Goal: Information Seeking & Learning: Compare options

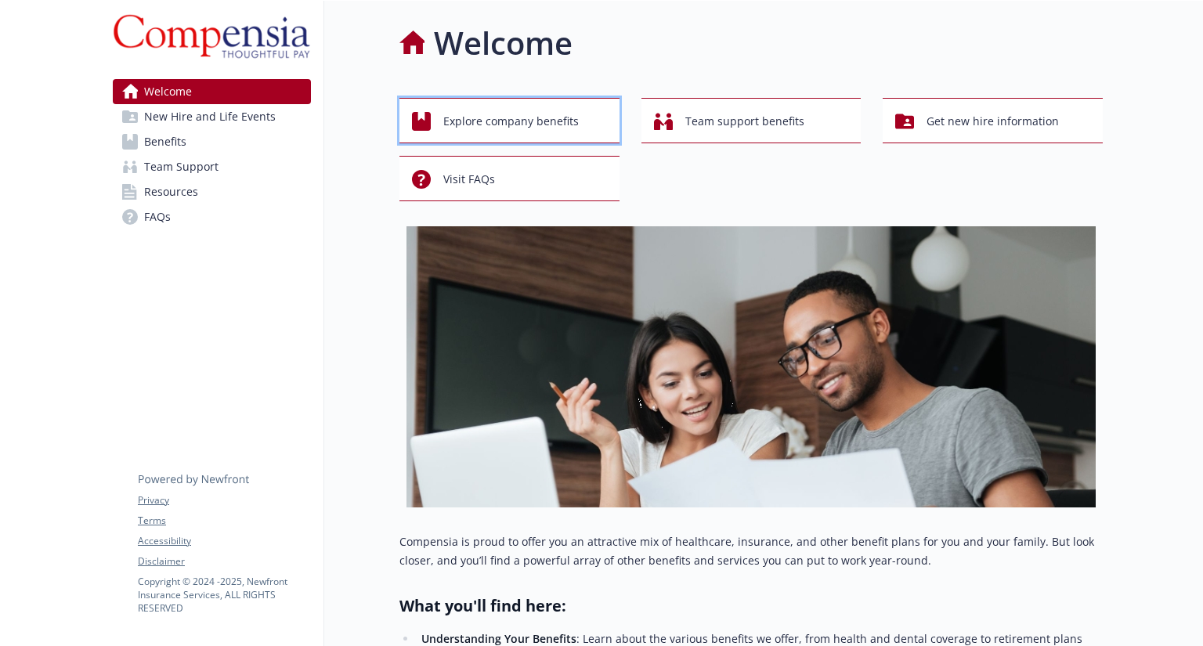
click at [517, 120] on span "Explore company benefits" at bounding box center [510, 122] width 135 height 30
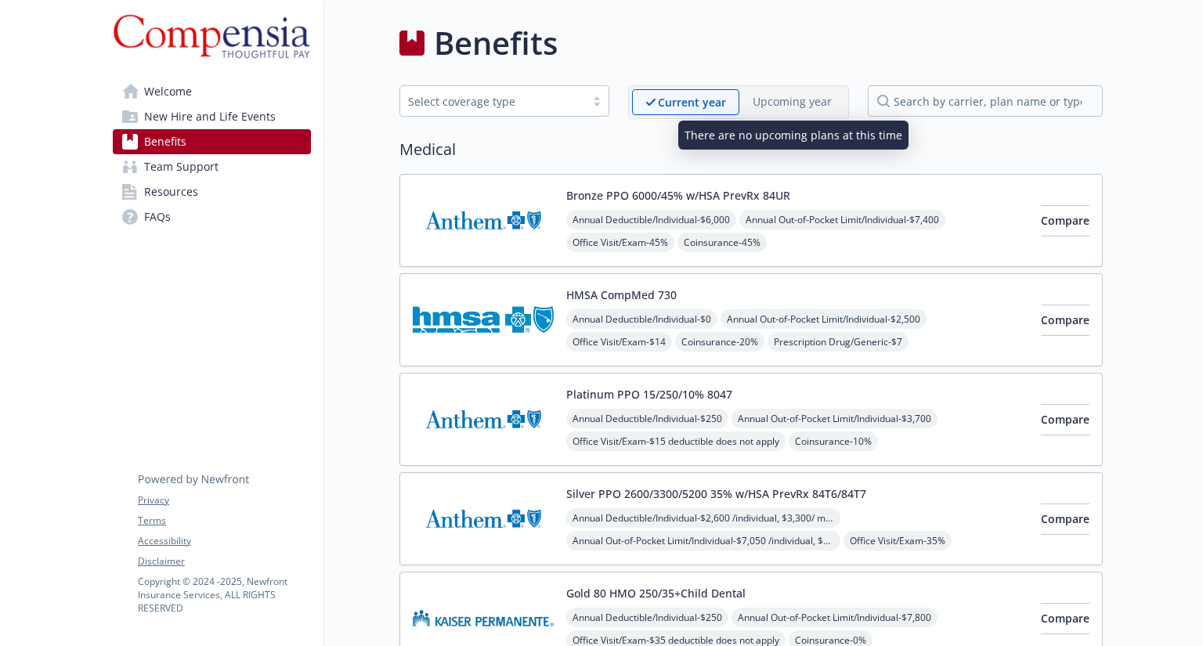
click at [797, 105] on p "Upcoming year" at bounding box center [792, 101] width 79 height 16
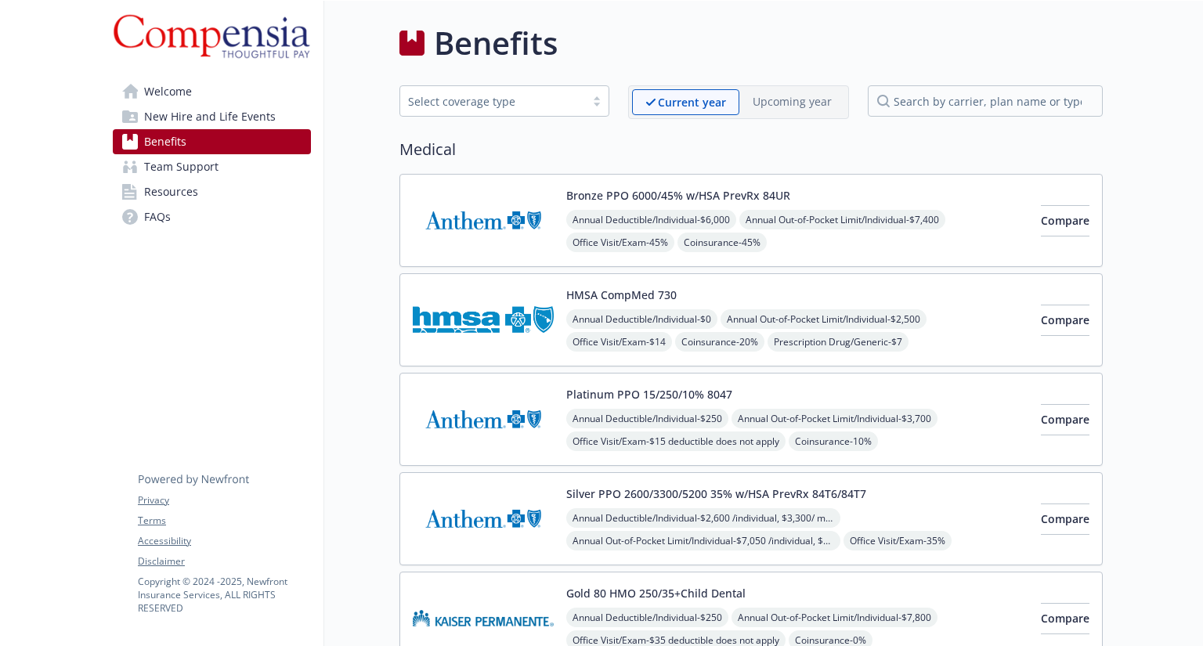
click at [256, 117] on span "New Hire and Life Events" at bounding box center [210, 116] width 132 height 25
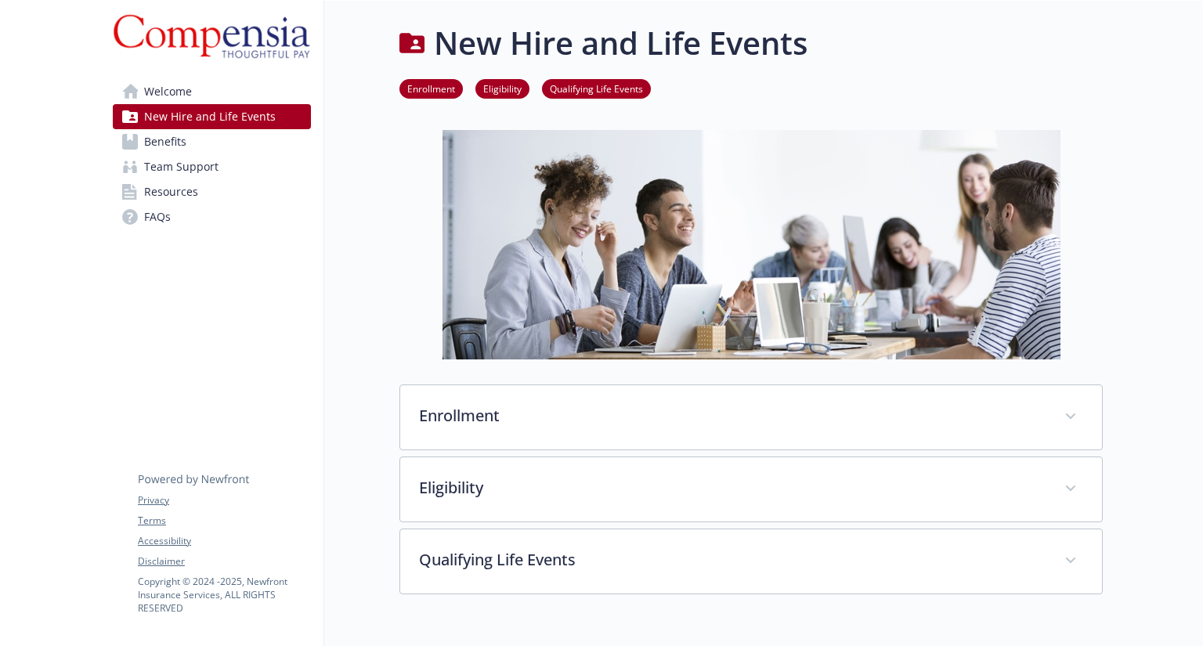
click at [579, 369] on div "New Hire and Life Events Enrollment Eligibility Qualifying Life Events Enrollme…" at bounding box center [713, 307] width 778 height 612
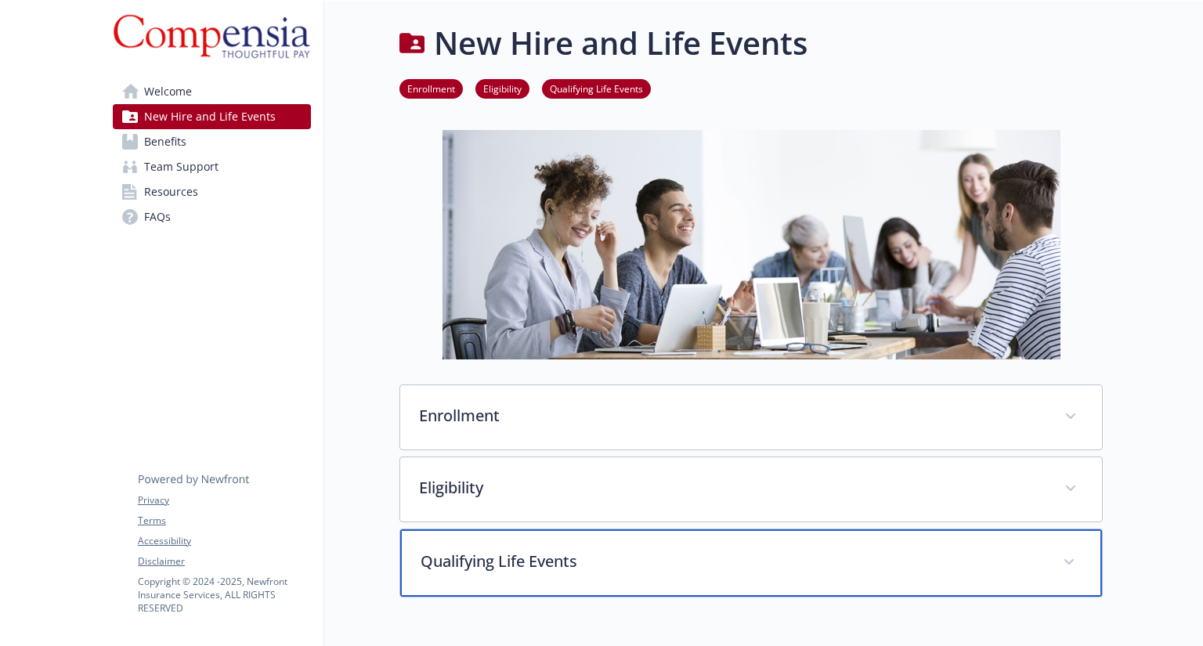
click at [613, 550] on p "Qualifying Life Events" at bounding box center [732, 561] width 623 height 23
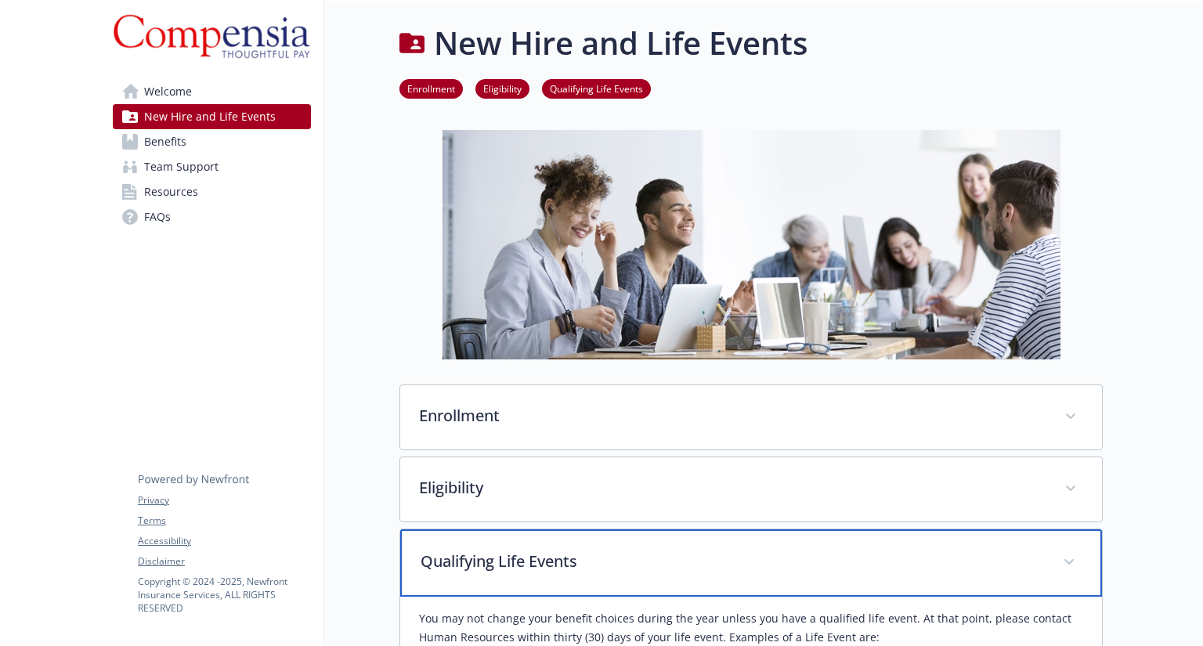
scroll to position [161, 0]
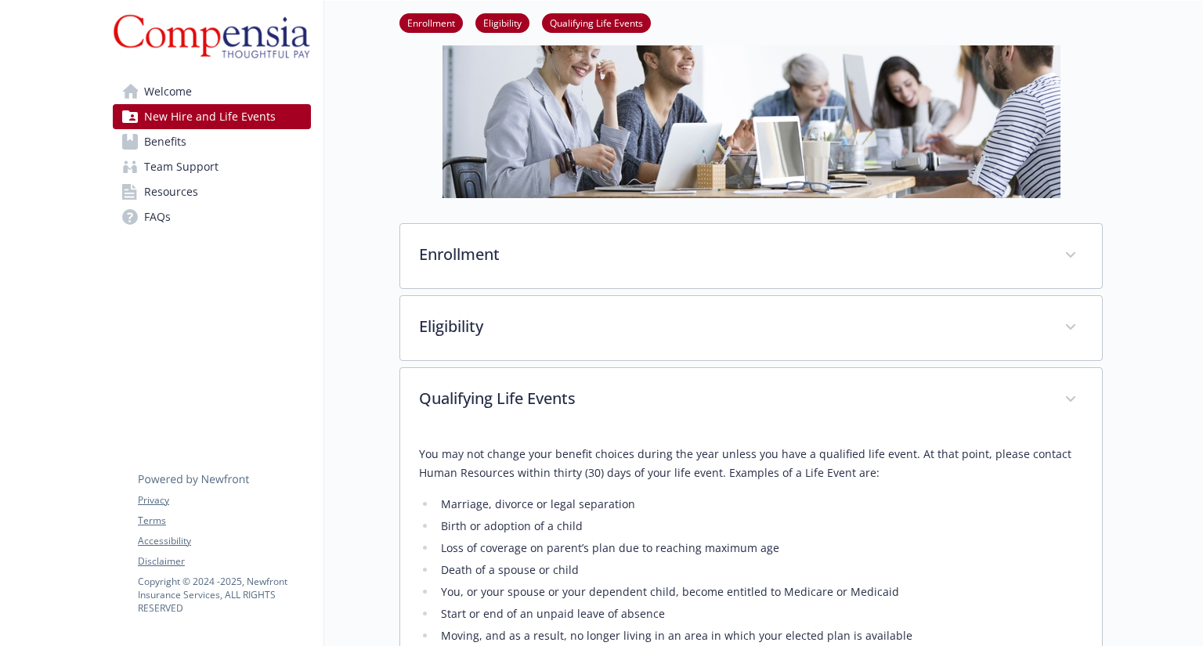
click at [196, 143] on link "Benefits" at bounding box center [212, 141] width 198 height 25
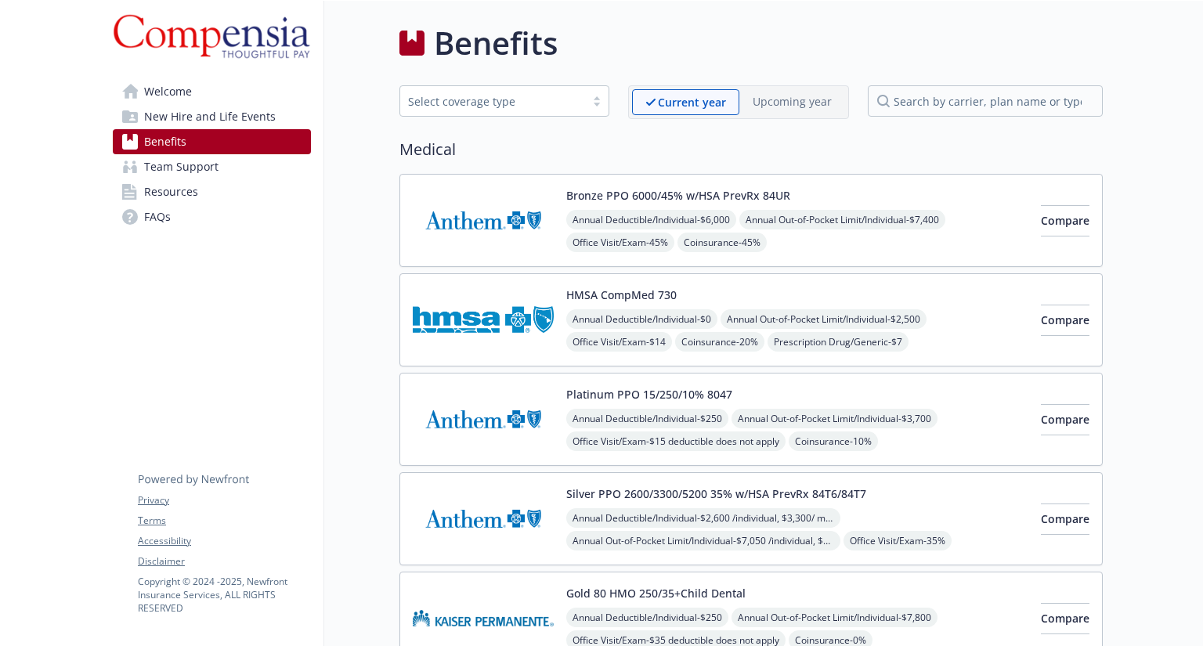
scroll to position [11, 0]
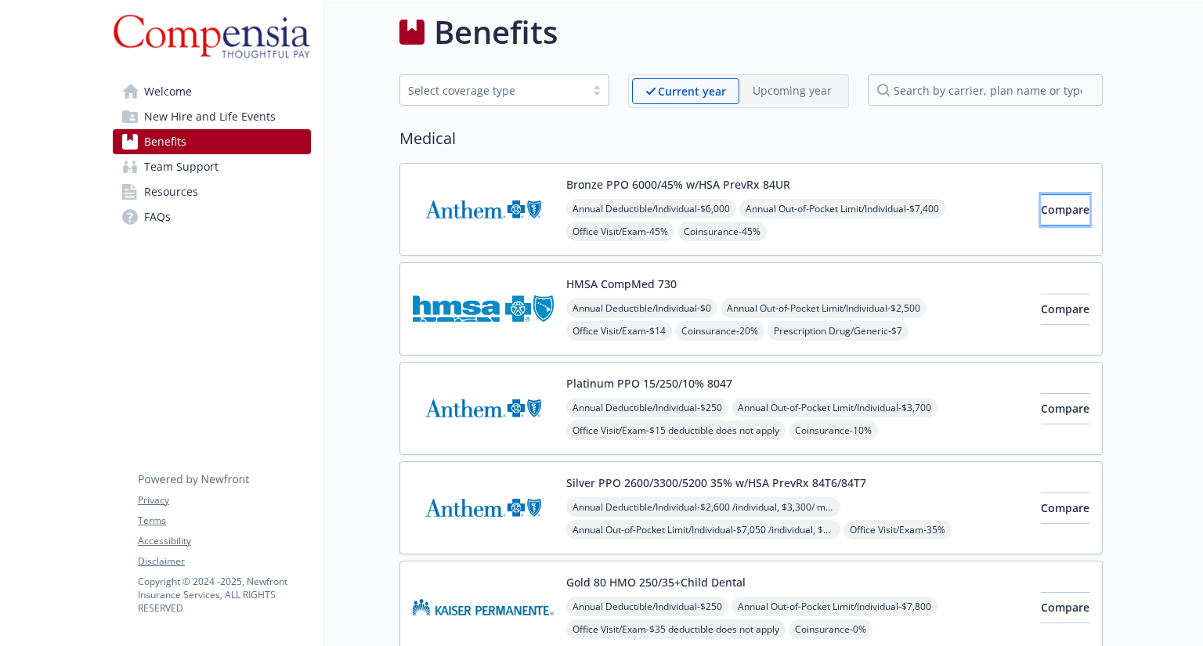
click at [1041, 207] on span "Compare" at bounding box center [1065, 209] width 49 height 15
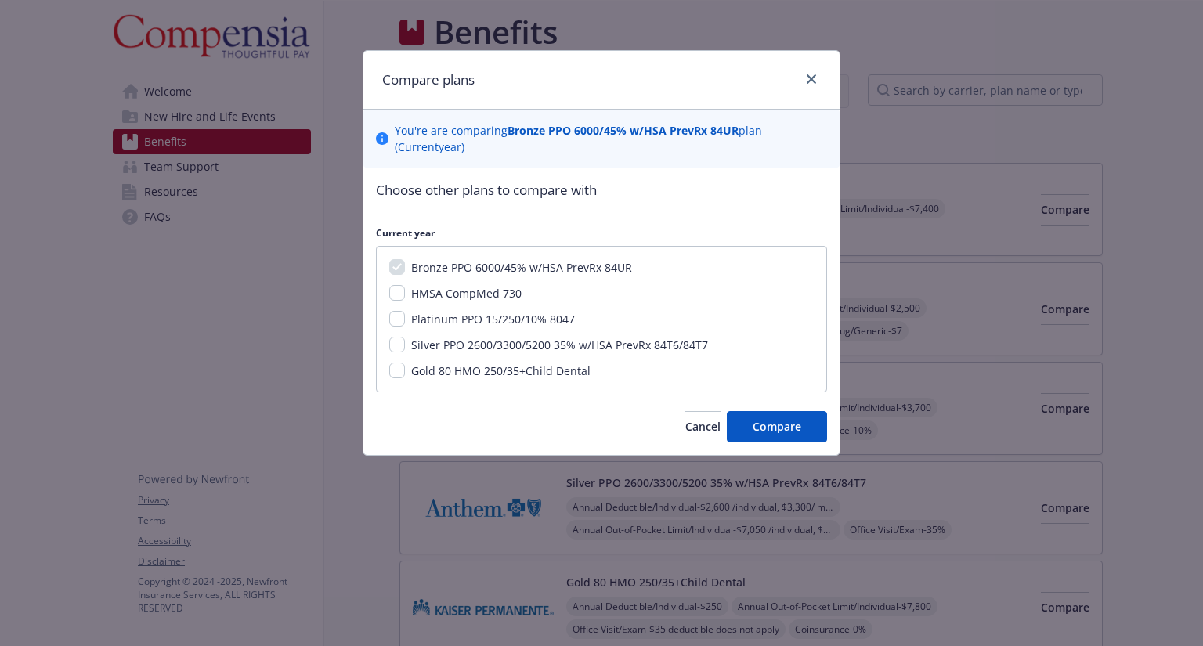
click at [432, 300] on div "HMSA CompMed 730" at bounding box center [465, 293] width 120 height 16
drag, startPoint x: 431, startPoint y: 322, endPoint x: 395, endPoint y: 316, distance: 35.8
click at [395, 316] on input "Platinum PPO 15/250/10% 8047" at bounding box center [397, 319] width 16 height 16
checkbox input "true"
click at [400, 291] on input "HMSA CompMed 730" at bounding box center [397, 293] width 16 height 16
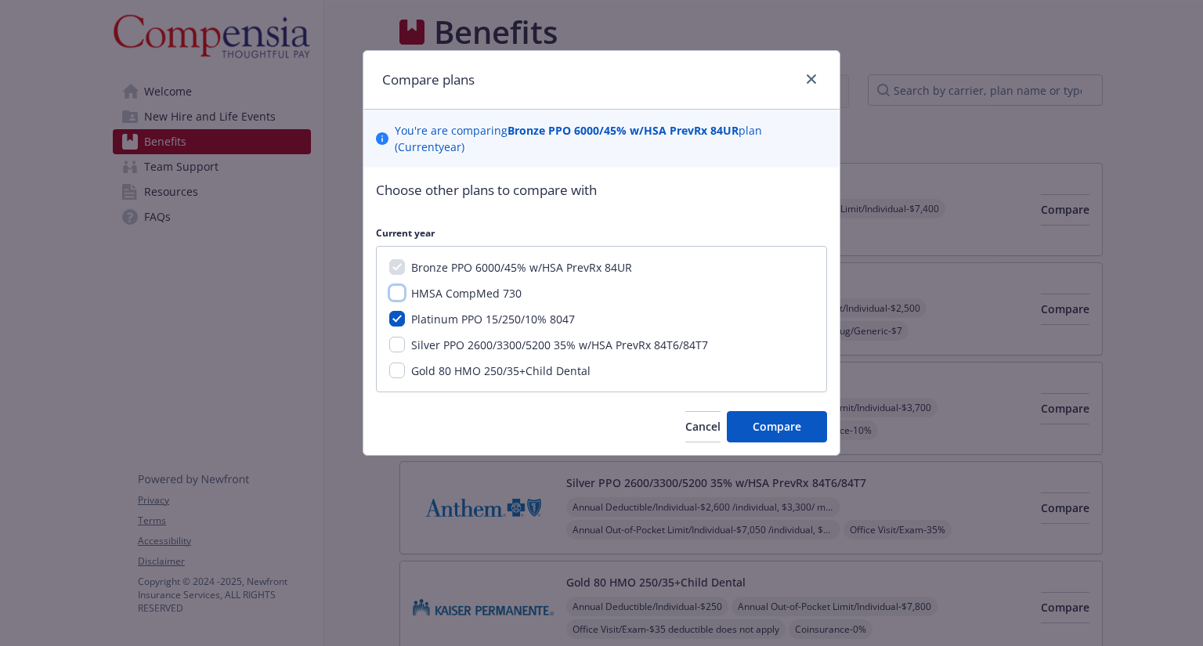
checkbox input "true"
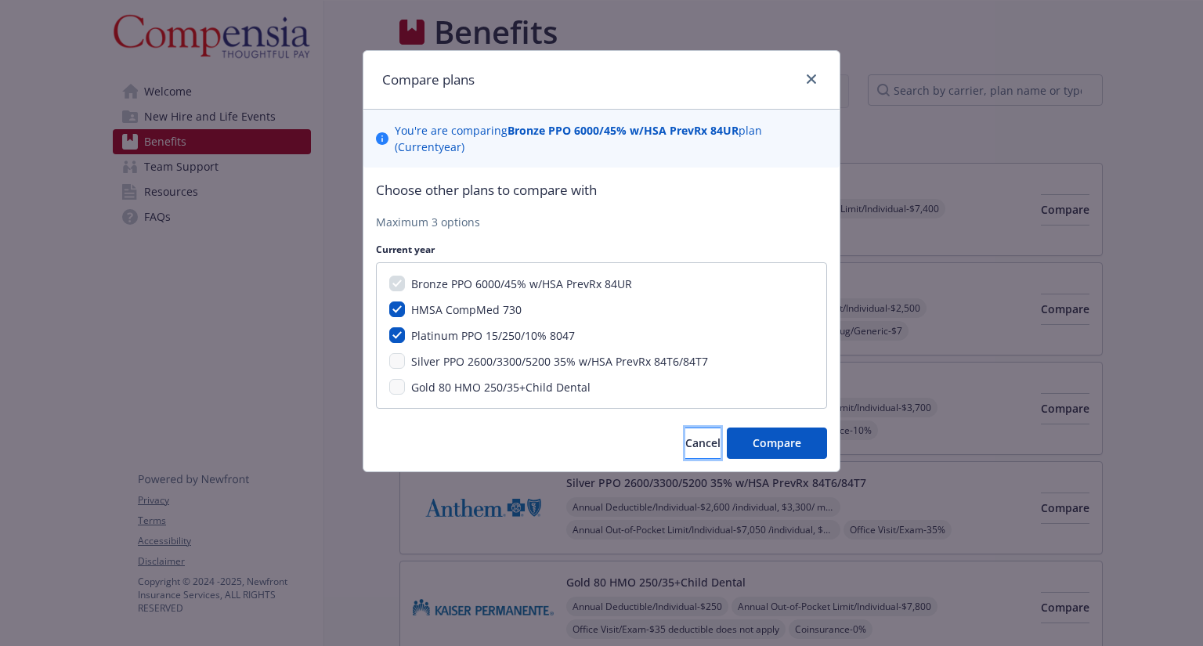
click at [688, 445] on span "Cancel" at bounding box center [702, 442] width 35 height 15
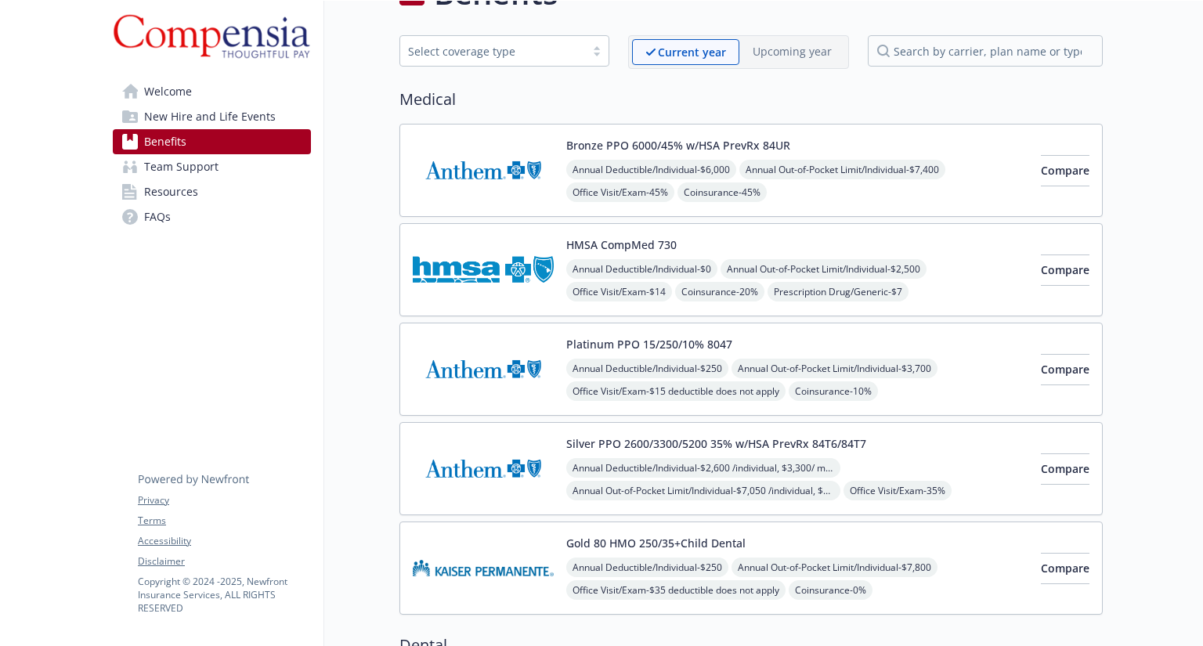
scroll to position [52, 0]
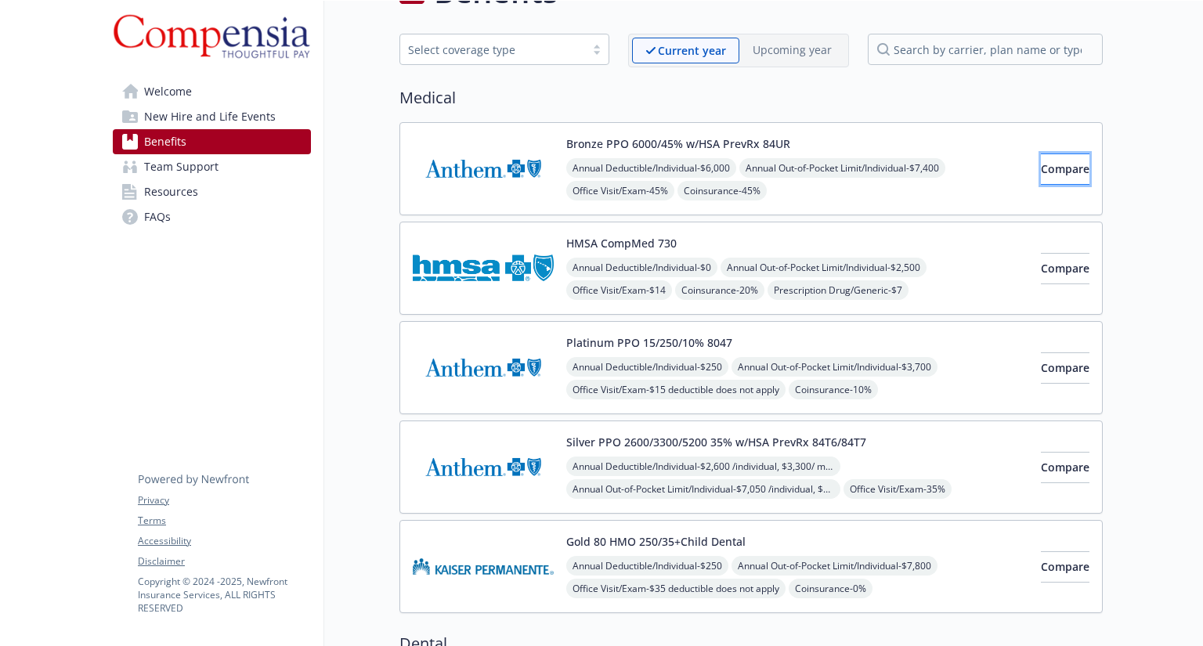
click at [1071, 175] on button "Compare" at bounding box center [1065, 168] width 49 height 31
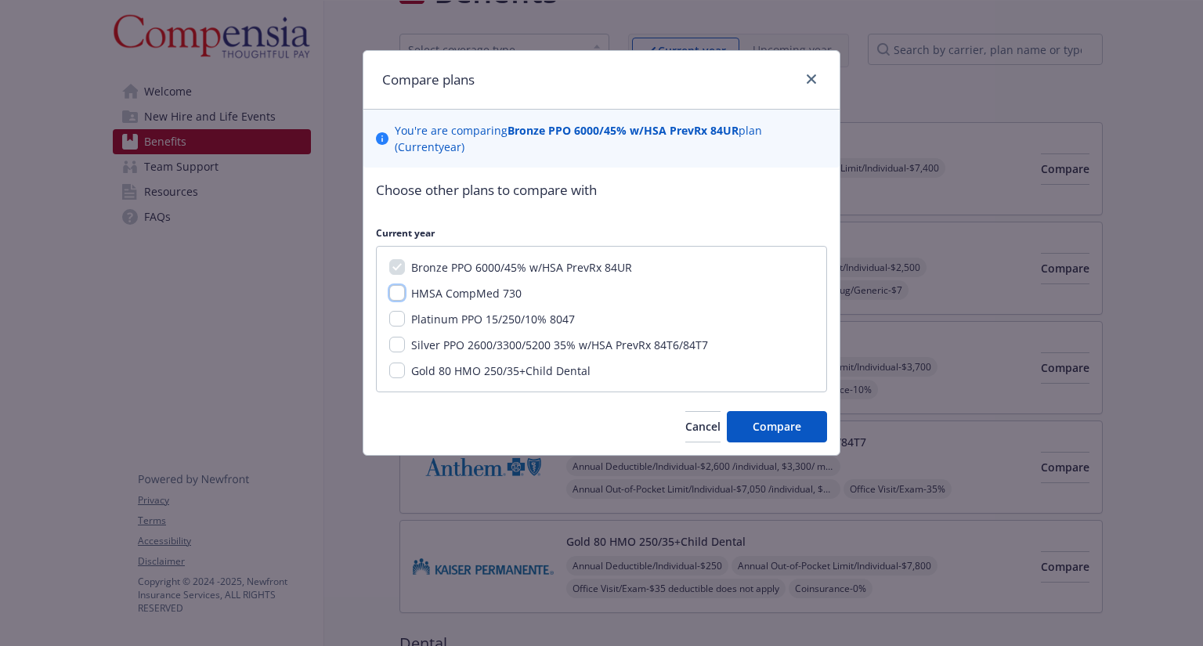
click at [403, 291] on input "HMSA CompMed 730" at bounding box center [397, 293] width 16 height 16
checkbox input "true"
click at [398, 316] on input "Platinum PPO 15/250/10% 8047" at bounding box center [397, 319] width 16 height 16
checkbox input "true"
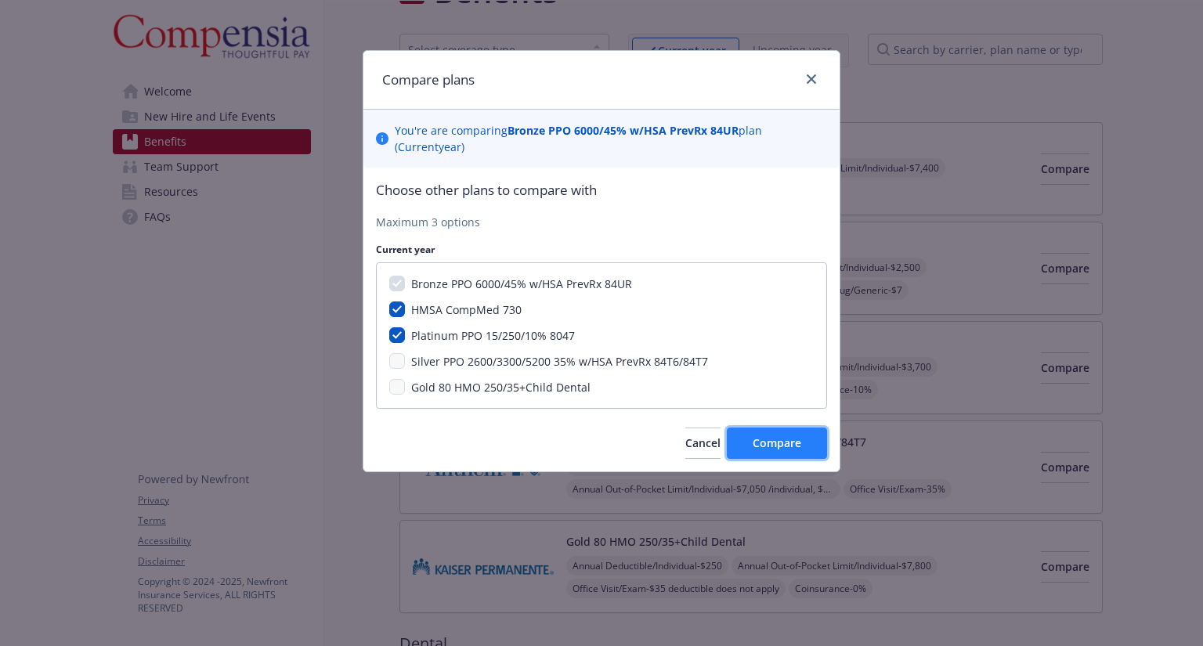
click at [789, 433] on button "Compare" at bounding box center [777, 443] width 100 height 31
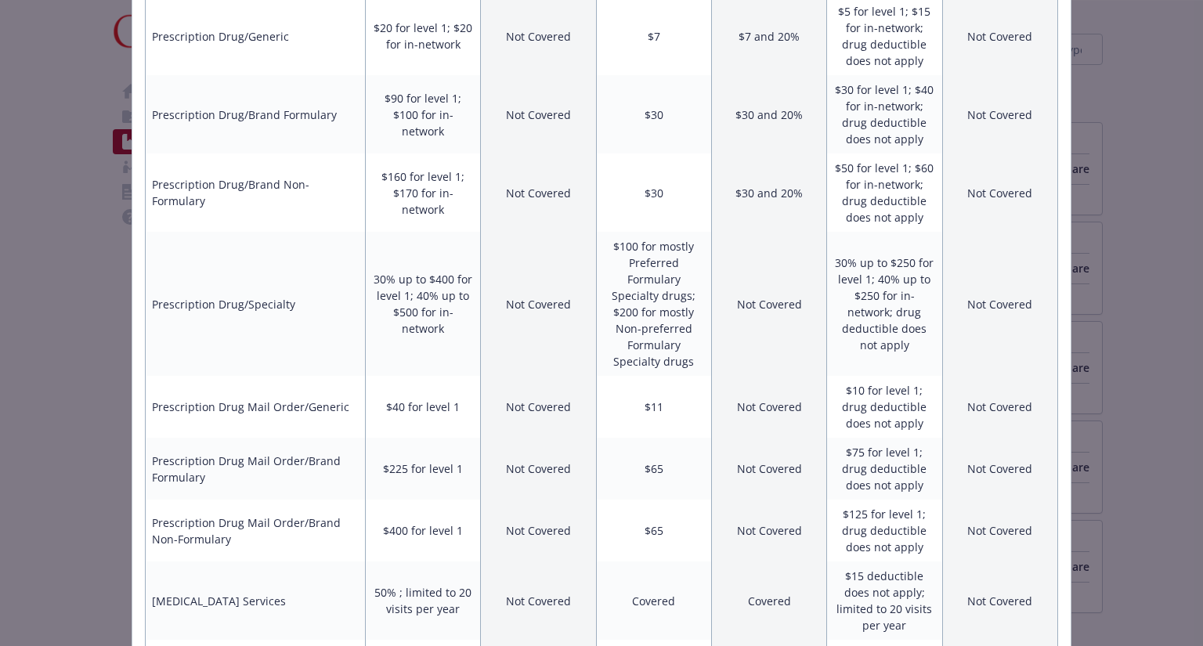
scroll to position [1071, 0]
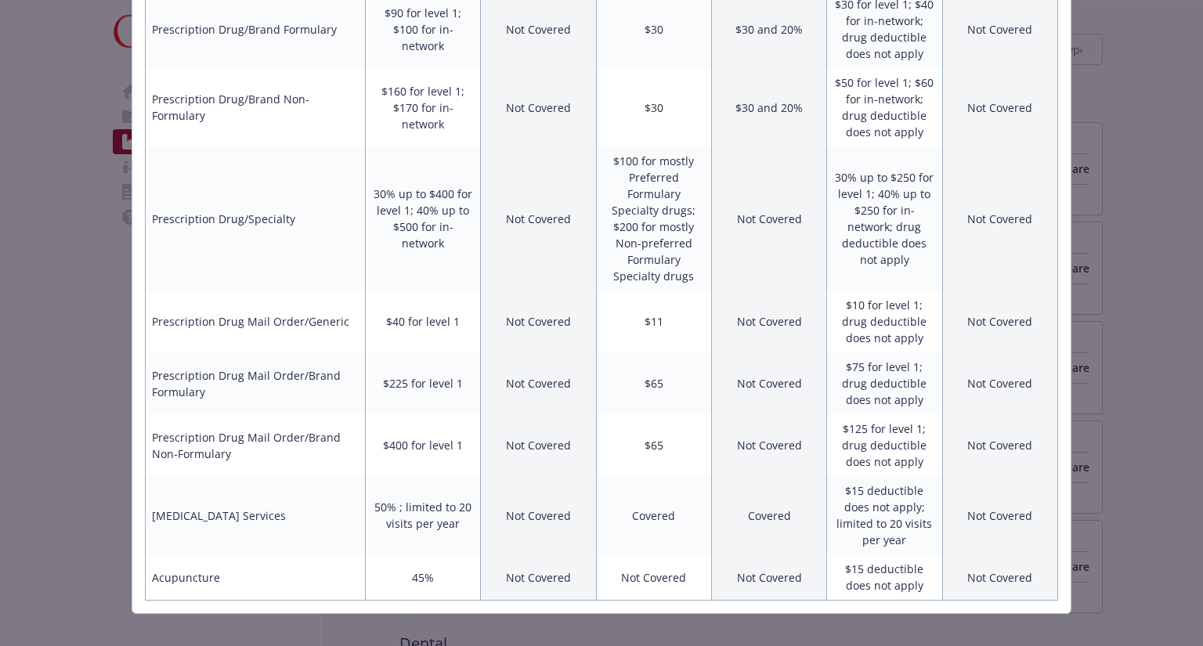
click at [1121, 229] on div "Benefits Info Bronze PPO 6000/45% w/HSA PrevRx 84UR Current year HMSA CompMed 7…" at bounding box center [601, 323] width 1203 height 646
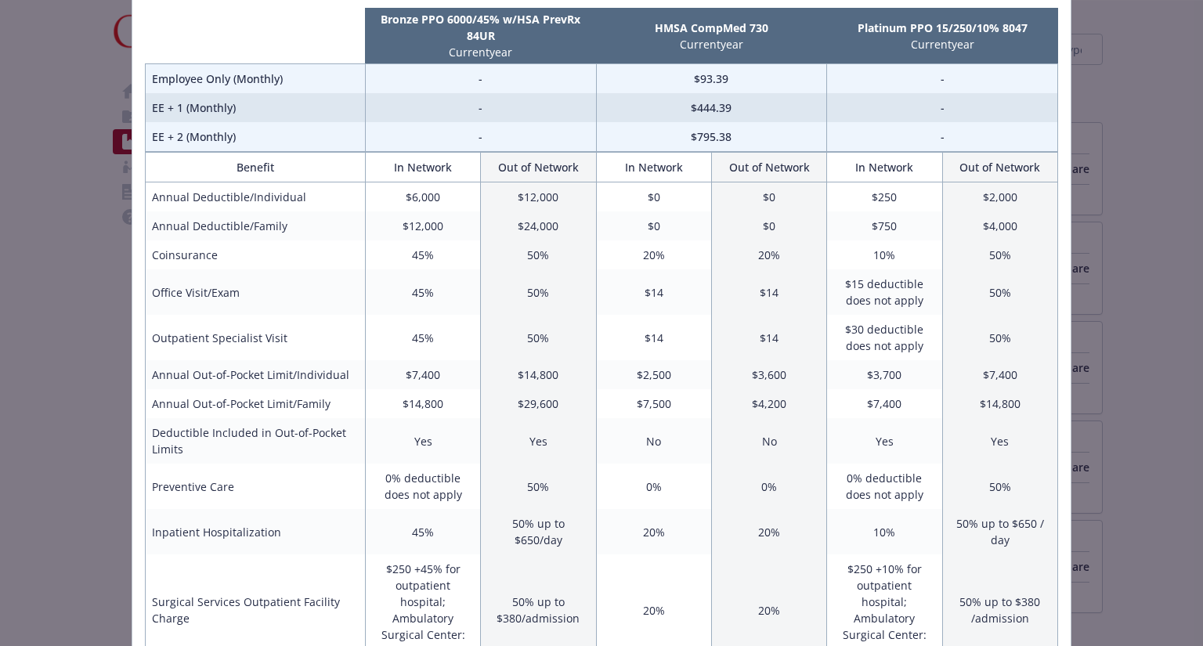
scroll to position [0, 0]
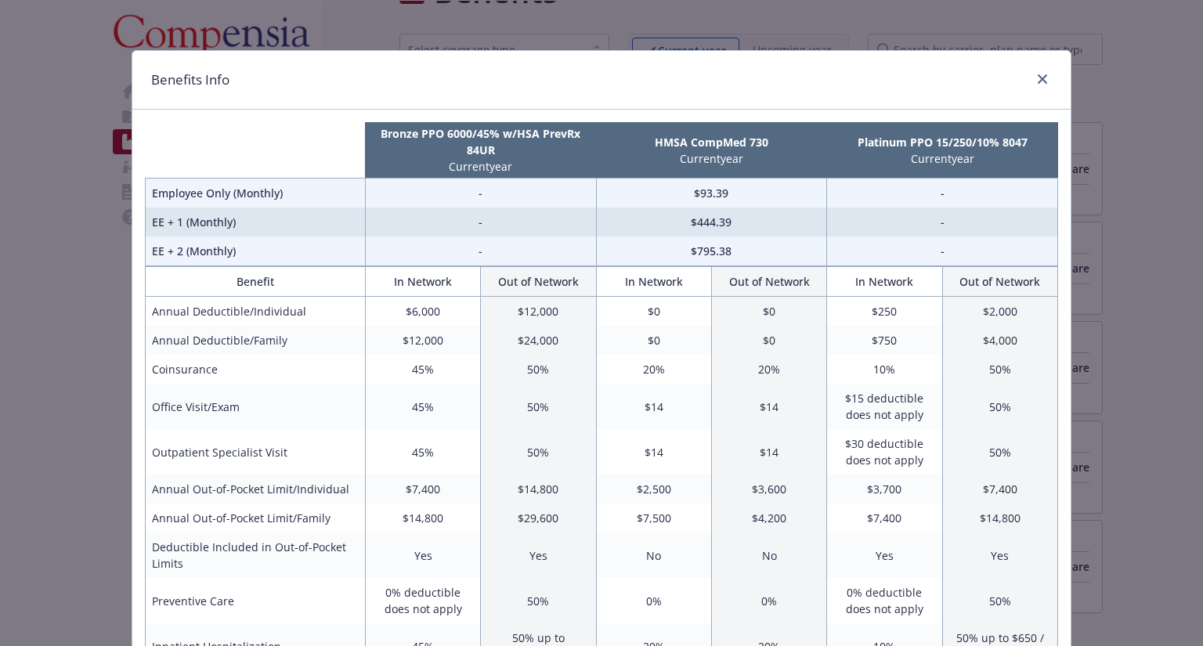
click at [1027, 91] on div "Benefits Info" at bounding box center [601, 80] width 938 height 59
click at [1038, 81] on icon "close" at bounding box center [1042, 78] width 9 height 9
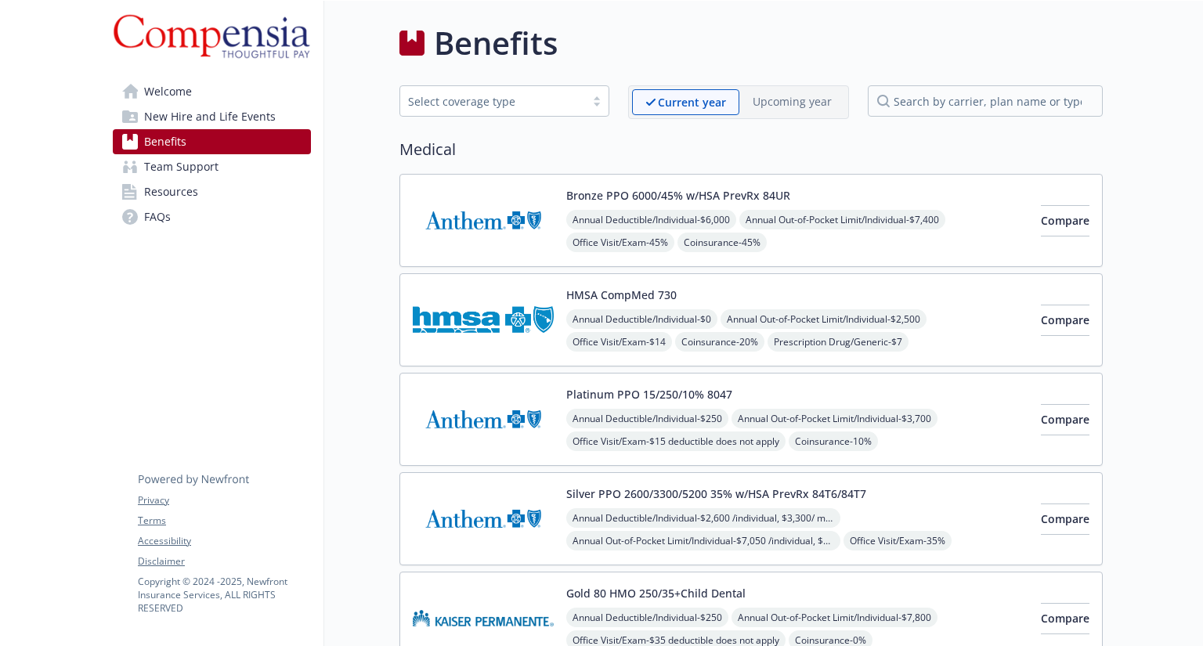
click at [204, 170] on span "Team Support" at bounding box center [181, 166] width 74 height 25
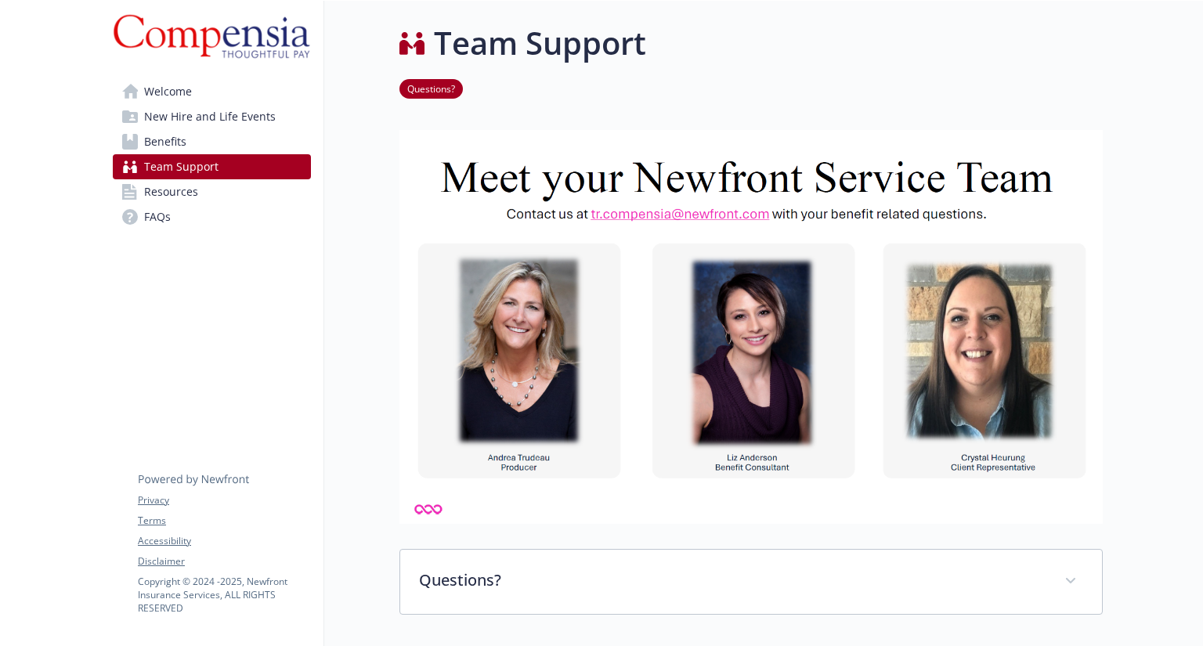
click at [221, 191] on link "Resources" at bounding box center [212, 191] width 198 height 25
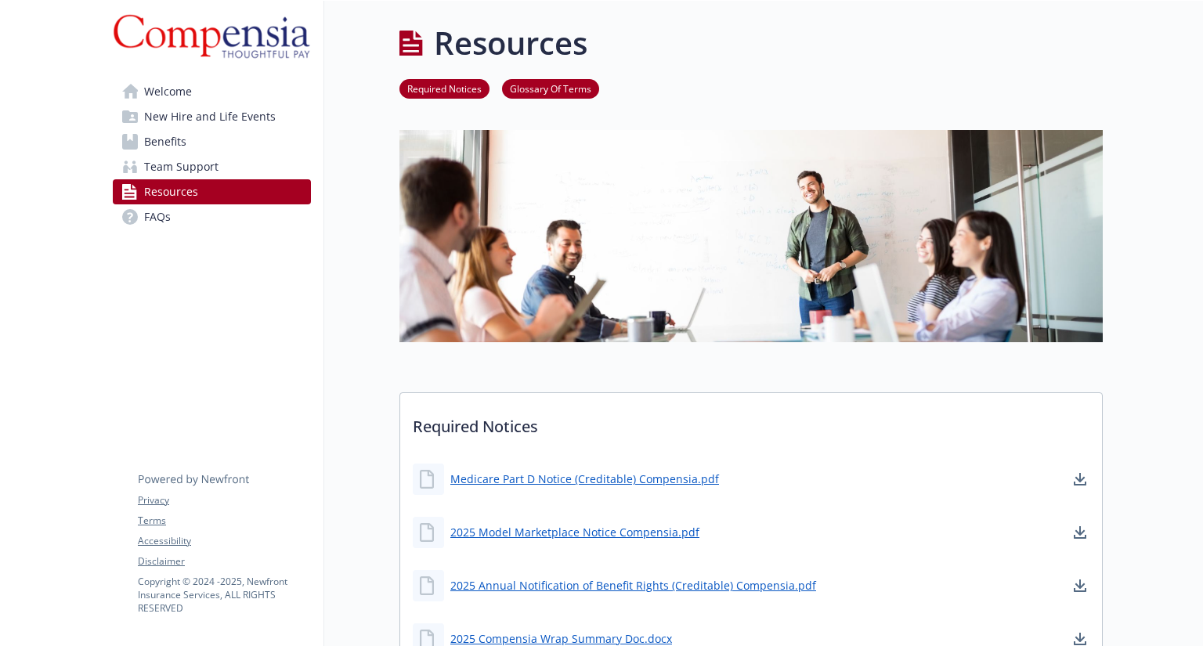
click at [230, 172] on link "Team Support" at bounding box center [212, 166] width 198 height 25
